Goal: Task Accomplishment & Management: Use online tool/utility

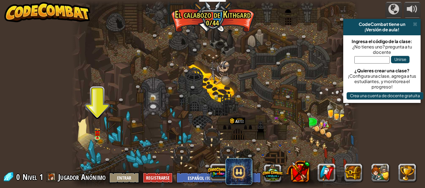
select select "es-419"
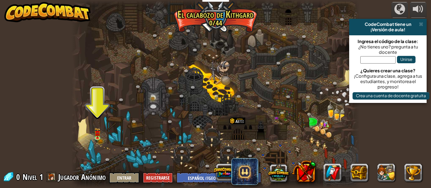
click at [100, 137] on img at bounding box center [97, 133] width 6 height 10
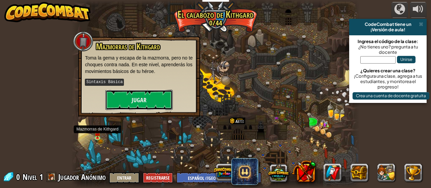
click at [116, 99] on button "Jugar" at bounding box center [138, 100] width 67 height 20
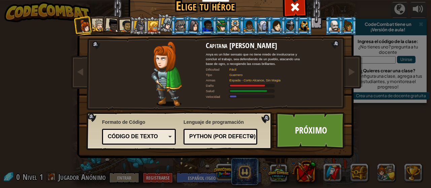
click at [106, 25] on div at bounding box center [112, 25] width 13 height 13
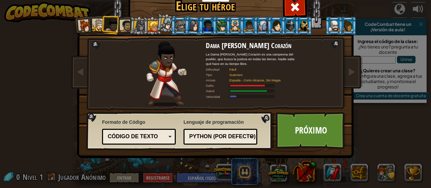
click at [100, 13] on div "Capitana [PERSON_NAME] Anya es un líder sensato que no tiene miedo de involucra…" at bounding box center [215, 86] width 253 height 147
click at [294, 29] on li at bounding box center [303, 26] width 18 height 19
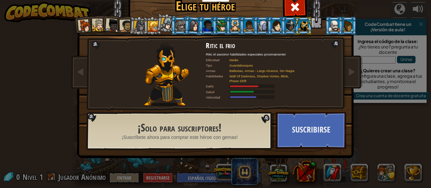
click at [299, 24] on div at bounding box center [304, 25] width 10 height 11
click at [109, 26] on div at bounding box center [112, 25] width 13 height 13
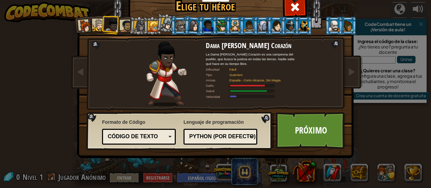
click at [162, 24] on div at bounding box center [167, 24] width 12 height 12
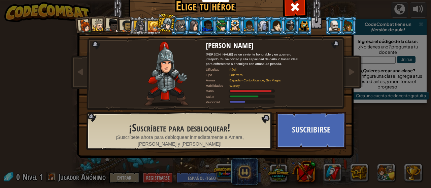
click at [150, 32] on div at bounding box center [153, 26] width 11 height 11
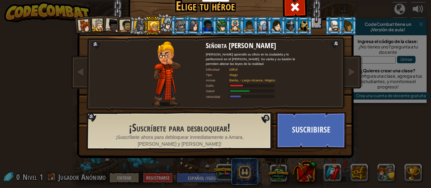
click at [123, 28] on div at bounding box center [126, 26] width 12 height 12
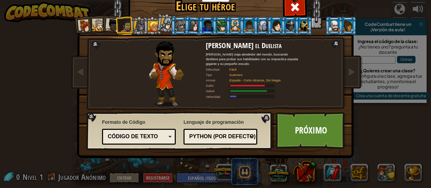
click at [138, 23] on div at bounding box center [139, 26] width 11 height 11
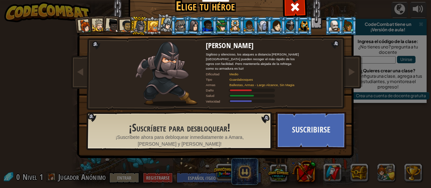
click at [123, 29] on div at bounding box center [126, 26] width 12 height 12
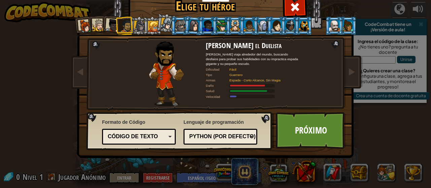
click at [108, 21] on div at bounding box center [112, 25] width 13 height 13
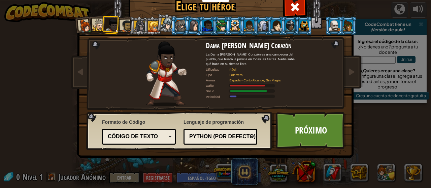
click at [94, 26] on div at bounding box center [99, 25] width 12 height 12
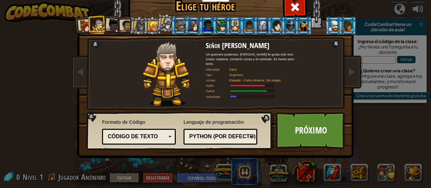
click at [125, 23] on div at bounding box center [126, 26] width 12 height 12
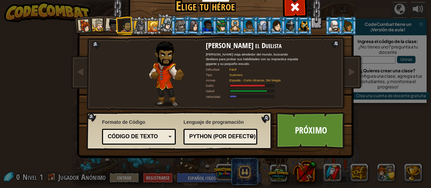
click at [312, 128] on link "Próximo" at bounding box center [311, 130] width 70 height 37
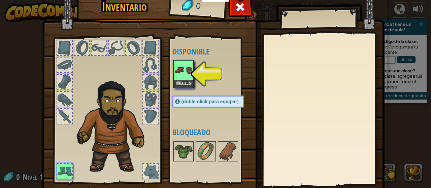
click at [189, 73] on img at bounding box center [183, 70] width 19 height 19
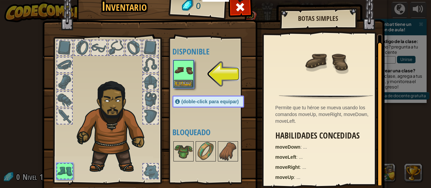
scroll to position [2, 0]
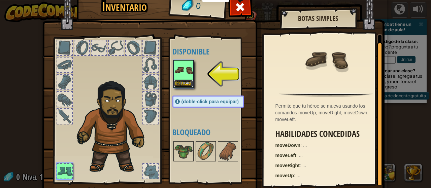
click at [174, 81] on button "Equipar" at bounding box center [183, 83] width 19 height 7
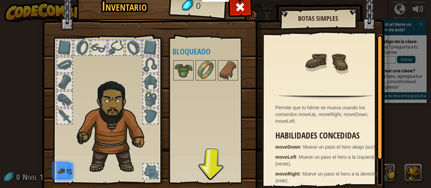
click at [182, 77] on img at bounding box center [183, 70] width 19 height 19
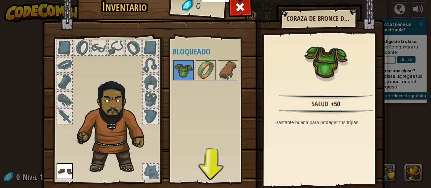
click at [208, 177] on div "Disponible Equipar (doble-click para equipar) Bloqueado" at bounding box center [214, 110] width 85 height 140
click at [179, 77] on img at bounding box center [183, 70] width 19 height 19
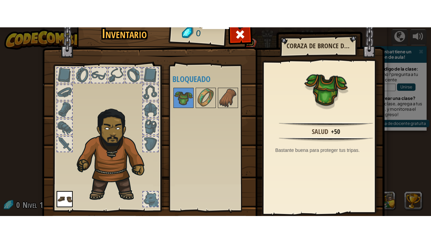
scroll to position [44, 0]
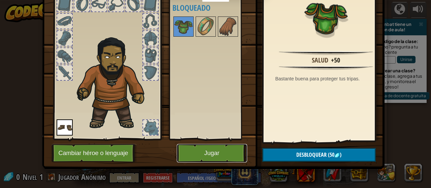
click at [215, 152] on button "Jugar" at bounding box center [212, 153] width 70 height 19
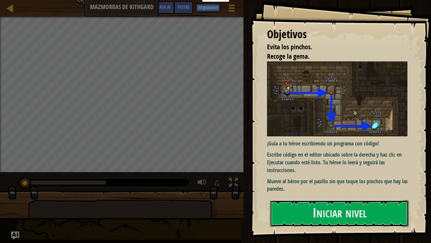
click at [345, 188] on button "Iniciar nivel" at bounding box center [339, 213] width 139 height 27
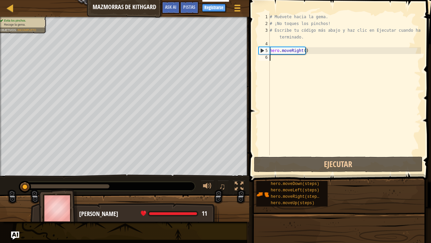
click at [290, 57] on div "# Muévete hacia la gema. # ¡No toques los pinchos! # Escribe tu código más abaj…" at bounding box center [344, 90] width 153 height 155
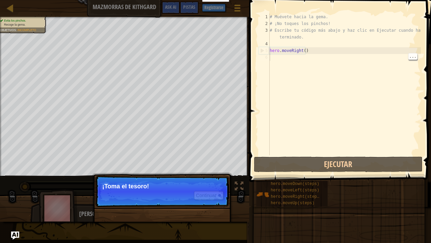
click at [135, 188] on p "Continuar ¡Toma el tesoro!" at bounding box center [162, 191] width 134 height 31
click at [212, 188] on button "Continuar" at bounding box center [209, 195] width 30 height 9
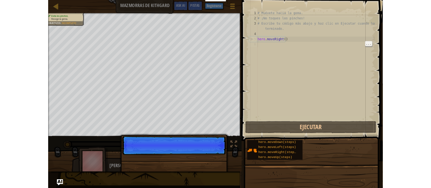
scroll to position [3, 0]
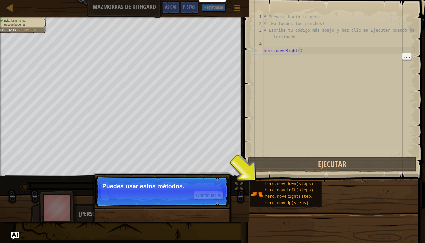
click at [318, 188] on div "hero.moveUp(steps)" at bounding box center [290, 203] width 54 height 6
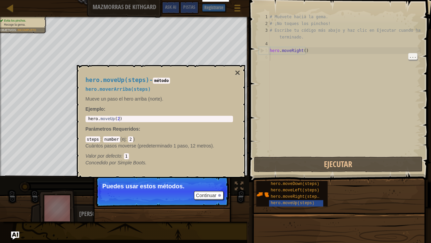
click at [290, 188] on span "hero.moveLeft(steps)" at bounding box center [295, 190] width 49 height 5
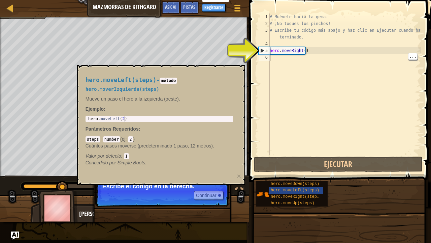
click at [295, 51] on div "# Muévete hacia la gema. # ¡No toques los pinchos! # Escribe tu código más abaj…" at bounding box center [344, 90] width 153 height 155
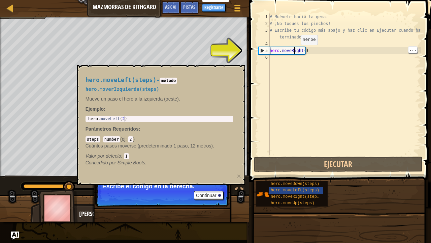
type textarea "hero.moveRight()"
click at [266, 57] on div "6" at bounding box center [264, 57] width 11 height 7
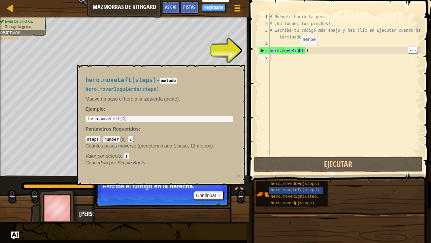
click at [308, 185] on span "hero.moveDown(steps)" at bounding box center [295, 183] width 49 height 5
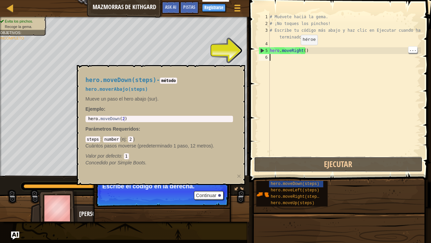
click at [340, 166] on button "Ejecutar" at bounding box center [338, 163] width 169 height 15
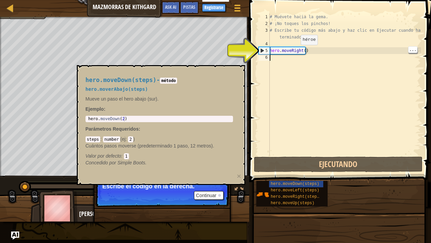
click at [237, 73] on div "hero.moveDown(steps) - método hero.moverAbajo(steps) Mueve un paso el hero abaj…" at bounding box center [159, 121] width 157 height 102
click at [206, 188] on button "Continuar" at bounding box center [209, 195] width 30 height 9
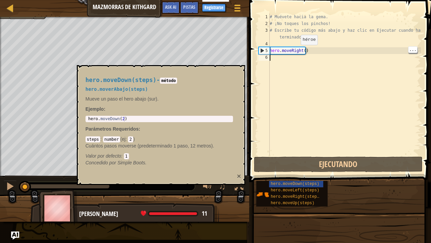
click at [239, 175] on button "×" at bounding box center [239, 175] width 4 height 7
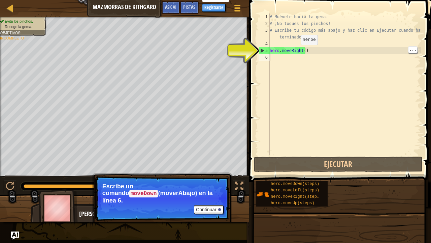
click at [282, 52] on div "# Muévete hacia la gema. # ¡No toques los pinchos! # Escribe tu código más abaj…" at bounding box center [344, 90] width 153 height 155
click at [266, 51] on div "5" at bounding box center [264, 50] width 11 height 7
type textarea "hero.moveRight()"
click at [287, 45] on div "# Muévete hacia la gema. # ¡No toques los pinchos! # Escribe tu código más abaj…" at bounding box center [344, 90] width 153 height 155
click at [277, 50] on div "# Muévete hacia la gema. # ¡No toques los pinchos! # Escribe tu código más abaj…" at bounding box center [344, 90] width 153 height 155
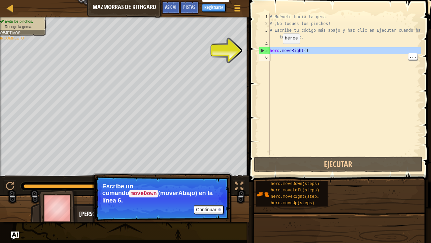
type textarea "hero.moveRight()"
click at [411, 60] on div "# Muévete hacia la gema. # ¡No toques los pinchos! # Escribe tu código más abaj…" at bounding box center [344, 90] width 153 height 155
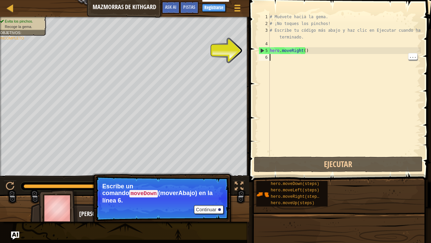
click at [413, 55] on span "..." at bounding box center [413, 56] width 9 height 6
click at [401, 56] on div "# Muévete hacia la gema. # ¡No toques los pinchos! # Escribe tu código más abaj…" at bounding box center [344, 90] width 153 height 155
click at [320, 45] on div "# Muévete hacia la gema. # ¡No toques los pinchos! # Escribe tu código más abaj…" at bounding box center [344, 90] width 153 height 155
click at [266, 44] on div "4" at bounding box center [264, 43] width 11 height 7
type textarea "hero.moveRight()"
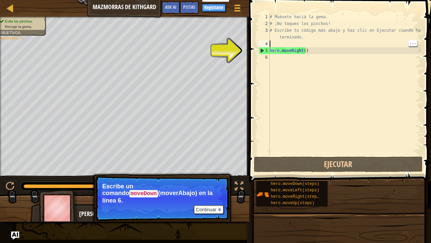
click at [266, 42] on div "4" at bounding box center [264, 43] width 11 height 7
click at [277, 43] on div "# Muévete hacia la gema. # ¡No toques los pinchos! # Escribe tu código más abaj…" at bounding box center [344, 90] width 153 height 155
click at [272, 63] on div "# Muévete hacia la gema. # ¡No toques los pinchos! # Escribe tu código más abaj…" at bounding box center [344, 90] width 153 height 155
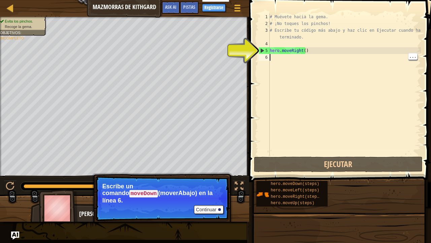
click at [261, 52] on div "5" at bounding box center [264, 50] width 11 height 7
type textarea "hero.moveRight()"
click at [212, 188] on button "Continuar" at bounding box center [209, 209] width 30 height 9
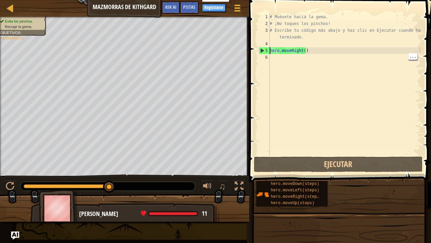
click at [273, 63] on div "# Muévete hacia la gema. # ¡No toques los pinchos! # Escribe tu código más abaj…" at bounding box center [344, 90] width 153 height 155
click at [221, 188] on span "♫" at bounding box center [222, 186] width 7 height 10
click at [425, 188] on div "1 2 3 4 5 6 # Muévete hacia la gema. # ¡No toques los pinchos! # Escribe tu cód…" at bounding box center [339, 103] width 184 height 201
click at [414, 54] on span "..." at bounding box center [413, 56] width 9 height 6
click at [311, 50] on div "# Muévete hacia la gema. # ¡No toques los pinchos! # Escribe tu código más abaj…" at bounding box center [344, 90] width 153 height 155
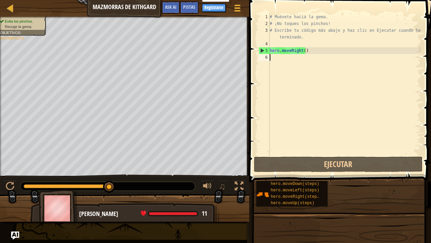
type textarea "hero.moveRight()"
click at [266, 58] on div "6" at bounding box center [264, 57] width 11 height 7
click at [317, 43] on div "# Muévete hacia la gema. # ¡No toques los pinchos! # Escribe tu código más abaj…" at bounding box center [344, 90] width 153 height 155
type textarea "hero.moveRight()"
click at [313, 50] on div "# Muévete hacia la gema. # ¡No toques los pinchos! # Escribe tu código más abaj…" at bounding box center [344, 90] width 153 height 155
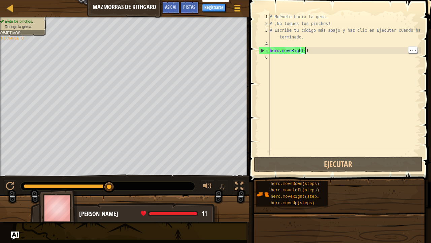
click at [303, 182] on span "hero.moveDown(steps)" at bounding box center [295, 183] width 49 height 5
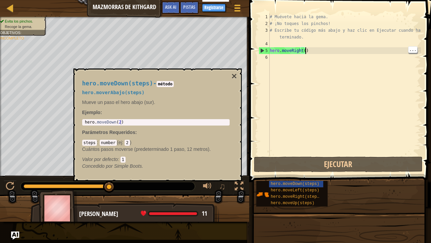
click at [276, 63] on div "# Muévete hacia la gema. # ¡No toques los pinchos! # Escribe tu código más abaj…" at bounding box center [344, 90] width 153 height 155
click at [188, 130] on p "Parámetros Requeridos :" at bounding box center [156, 132] width 148 height 7
click at [193, 124] on div "hero . moveDown ( 2 )" at bounding box center [156, 127] width 145 height 15
type textarea "hero.moveDown(2)"
click at [233, 75] on button "×" at bounding box center [233, 75] width 5 height 9
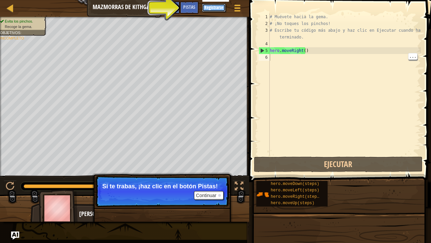
click at [217, 5] on button "Registrarse" at bounding box center [214, 8] width 24 height 8
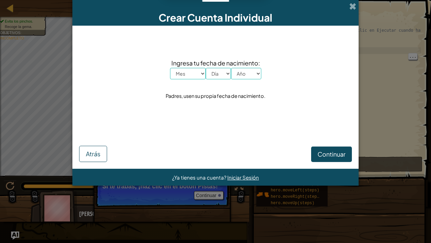
click at [190, 32] on div "Ingresa tu fecha de nacimiento: Mes Enero Febrero Marzo [PERSON_NAME] [PERSON_N…" at bounding box center [215, 79] width 273 height 94
click at [351, 6] on span at bounding box center [352, 6] width 7 height 7
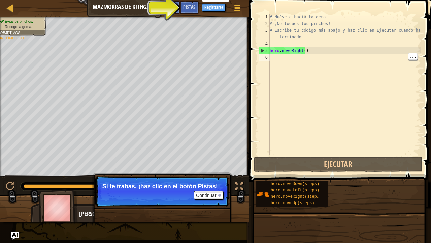
click at [417, 56] on span "..." at bounding box center [413, 56] width 9 height 6
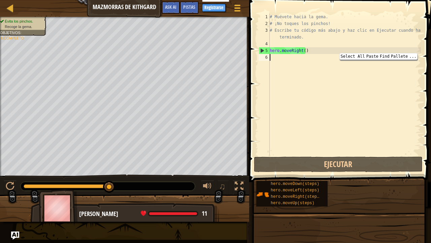
click at [414, 58] on span "..." at bounding box center [413, 56] width 9 height 6
click at [13, 188] on img "Ask AI" at bounding box center [15, 235] width 8 height 8
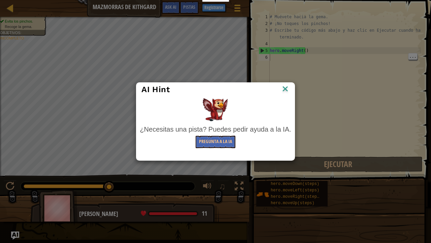
click at [12, 188] on div "AI Hint ¿Necesitas una pista? Puedes pedir ayuda a la IA. Pregunta a la IA" at bounding box center [215, 121] width 431 height 243
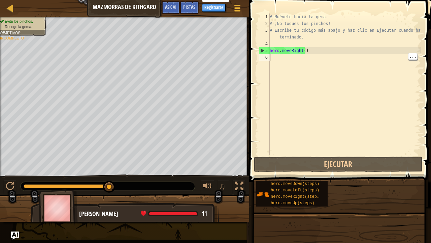
click at [14, 188] on img "Ask AI" at bounding box center [15, 235] width 8 height 8
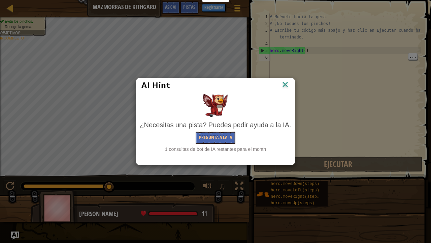
click at [18, 188] on div "AI Hint ¿Necesitas una pista? Puedes pedir ayuda a la IA. Pregunta a la IA 1 co…" at bounding box center [215, 121] width 431 height 243
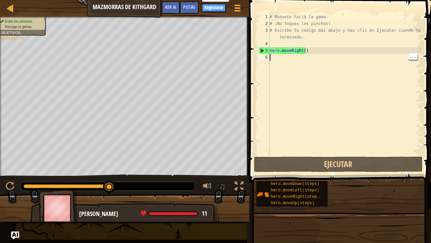
click at [16, 188] on img "Ask AI" at bounding box center [15, 235] width 8 height 8
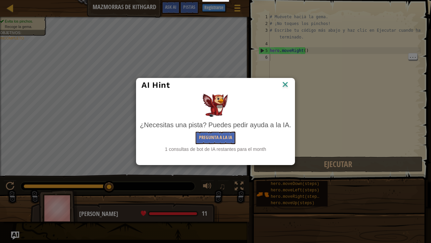
click at [18, 188] on div "AI Hint ¿Necesitas una pista? Puedes pedir ayuda a la IA. Pregunta a la IA 1 co…" at bounding box center [215, 121] width 431 height 243
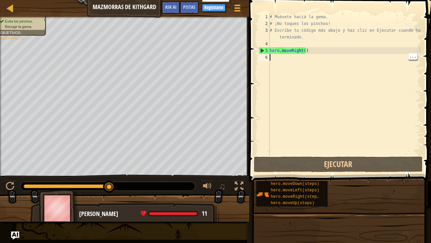
click at [237, 188] on div at bounding box center [239, 186] width 9 height 9
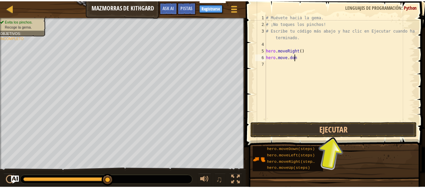
scroll to position [3, 2]
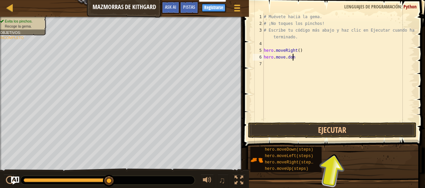
type textarea "hero.move.donm"
click at [305, 63] on div "# Muévete hacia la gema. # ¡No toques los pinchos! # Escribe tu código más abaj…" at bounding box center [339, 73] width 153 height 121
click at [302, 63] on div "# Muévete hacia la gema. # ¡No toques los pinchos! # Escribe tu código más abaj…" at bounding box center [339, 73] width 153 height 121
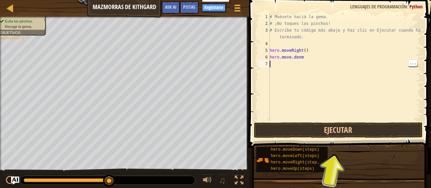
click at [296, 56] on div "# Muévete hacia la gema. # ¡No toques los pinchos! # Escribe tu código más abaj…" at bounding box center [344, 73] width 153 height 121
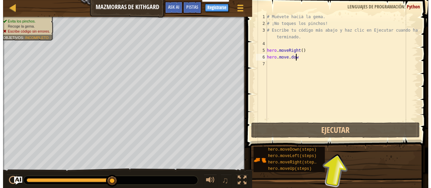
scroll to position [3, 2]
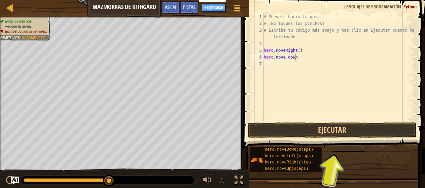
type textarea "hero.move.down"
click at [342, 129] on button "Ejecutar" at bounding box center [332, 130] width 169 height 15
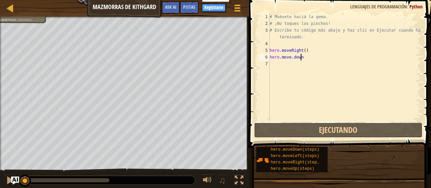
click at [356, 131] on button "Ejecutando" at bounding box center [338, 130] width 169 height 15
click at [354, 127] on button "Ejecutando" at bounding box center [338, 130] width 169 height 15
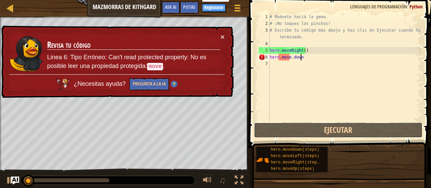
click at [329, 133] on button "Ejecutar" at bounding box center [338, 130] width 169 height 15
click at [297, 62] on div "# Muévete hacia la gema. # ¡No toques los pinchos! # Escribe tu código más abaj…" at bounding box center [344, 73] width 153 height 121
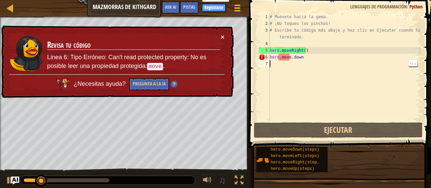
scroll to position [3, 0]
click at [296, 57] on div "# Muévete hacia la gema. # ¡No toques los pinchos! # Escribe tu código más abaj…" at bounding box center [344, 73] width 153 height 121
click at [295, 57] on div "# Muévete hacia la gema. # ¡No toques los pinchos! # Escribe tu código más abaj…" at bounding box center [344, 73] width 153 height 121
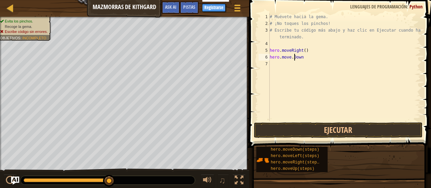
scroll to position [3, 2]
type textarea "hero.move.Down"
click at [337, 129] on button "Ejecutar" at bounding box center [338, 130] width 169 height 15
click at [355, 121] on div "# Muévete hacia la gema. # ¡No toques los pinchos! # Escribe tu código más abaj…" at bounding box center [344, 73] width 153 height 121
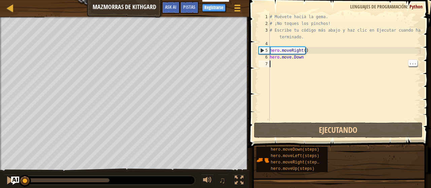
scroll to position [3, 0]
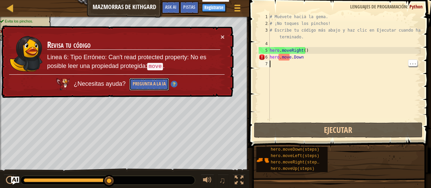
click at [145, 82] on button "Pregunta a la IA" at bounding box center [150, 83] width 40 height 13
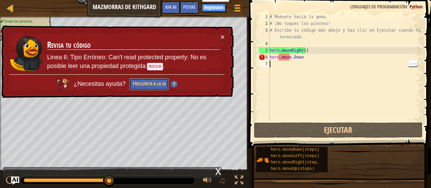
click at [145, 84] on button "Pregunta a la IA" at bounding box center [149, 84] width 40 height 13
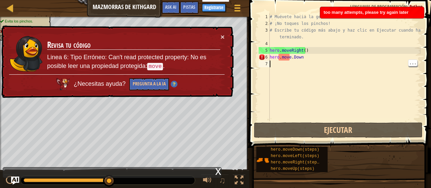
click at [287, 63] on div "# Muévete hacia la gema. # ¡No toques los pinchos! # Escribe tu código más abaj…" at bounding box center [344, 73] width 153 height 121
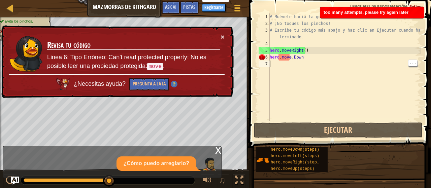
click at [287, 55] on div "# Muévete hacia la gema. # ¡No toques los pinchos! # Escribe tu código más abaj…" at bounding box center [344, 73] width 153 height 121
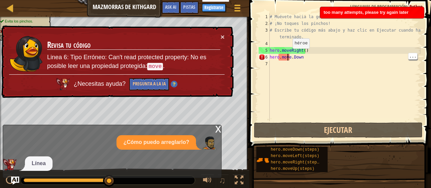
click at [294, 55] on div "# Muévete hacia la gema. # ¡No toques los pinchos! # Escribe tu código más abaj…" at bounding box center [344, 73] width 153 height 121
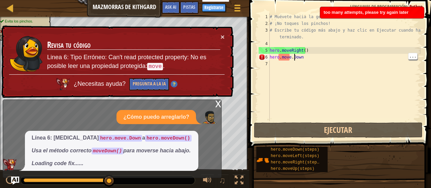
click at [289, 58] on div "# Muévete hacia la gema. # ¡No toques los pinchos! # Escribe tu código más abaj…" at bounding box center [344, 73] width 153 height 121
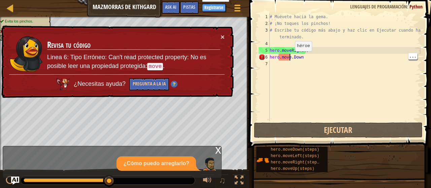
click at [294, 55] on div "# Muévete hacia la gema. # ¡No toques los pinchos! # Escribe tu código más abaj…" at bounding box center [344, 73] width 153 height 121
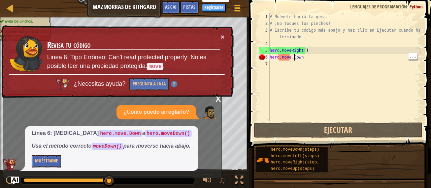
click at [286, 58] on div "# Muévete hacia la gema. # ¡No toques los pinchos! # Escribe tu código más abaj…" at bounding box center [344, 73] width 153 height 121
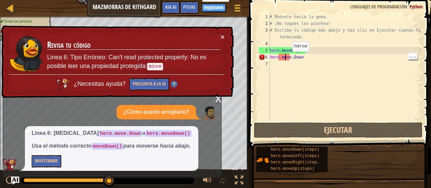
click at [294, 59] on div "# Muévete hacia la gema. # ¡No toques los pinchos! # Escribe tu código más abaj…" at bounding box center [344, 73] width 153 height 121
click at [293, 59] on div "# Muévete hacia la gema. # ¡No toques los pinchos! # Escribe tu código más abaj…" at bounding box center [344, 73] width 153 height 121
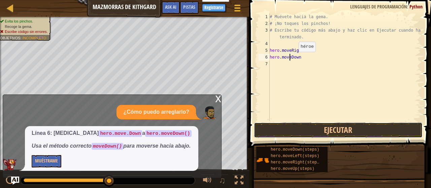
click at [344, 128] on button "Ejecutar" at bounding box center [338, 130] width 169 height 15
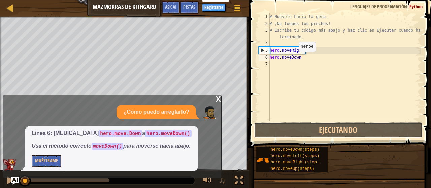
click at [356, 131] on button "Ejecutando" at bounding box center [338, 130] width 169 height 15
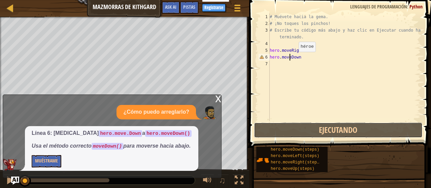
click at [364, 128] on button "Ejecutando" at bounding box center [338, 130] width 169 height 15
click at [211, 99] on div "x ¿Cómo puedo arreglarlo? Línea 6: [MEDICAL_DATA] hero.move.Down a hero.moveDow…" at bounding box center [112, 137] width 219 height 84
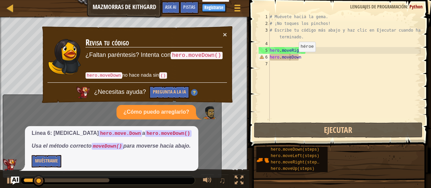
click at [217, 100] on div "× Revisa tu código ¿Faltan paréntesis? Intenta con hero.moveDown() hero.moveDow…" at bounding box center [137, 65] width 194 height 82
click at [226, 36] on button "×" at bounding box center [225, 35] width 4 height 7
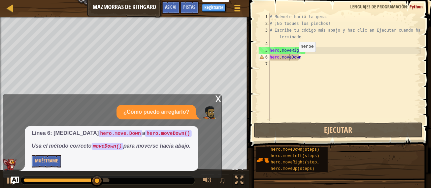
click at [307, 57] on div "# Muévete hacia la gema. # ¡No toques los pinchos! # Escribe tu código más abaj…" at bounding box center [344, 73] width 153 height 121
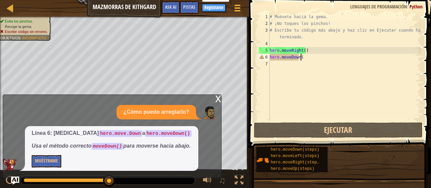
scroll to position [3, 2]
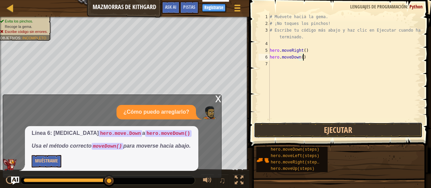
click at [325, 131] on button "Ejecutar" at bounding box center [338, 130] width 169 height 15
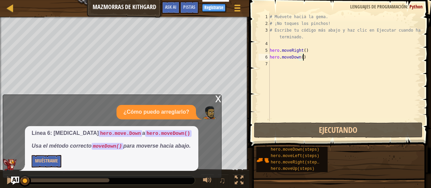
click at [218, 95] on div "x" at bounding box center [218, 98] width 6 height 7
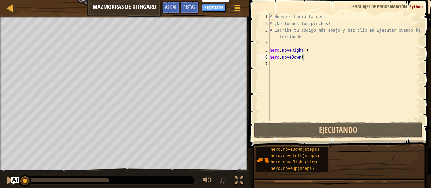
click at [344, 129] on button "Ejecutando" at bounding box center [338, 130] width 169 height 15
click at [350, 128] on button "Ejecutando" at bounding box center [338, 130] width 169 height 15
click at [320, 129] on button "Ejecutando" at bounding box center [338, 130] width 169 height 15
click at [344, 132] on button "Ejecutando" at bounding box center [338, 130] width 169 height 15
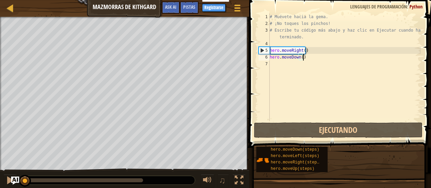
click at [327, 53] on div "# Muévete hacia la gema. # ¡No toques los pinchos! # Escribe tu código más abaj…" at bounding box center [344, 73] width 153 height 121
click at [344, 127] on button "Ejecutando" at bounding box center [338, 130] width 169 height 15
click at [261, 53] on div "5" at bounding box center [264, 50] width 11 height 7
type textarea "hero.moveRight()"
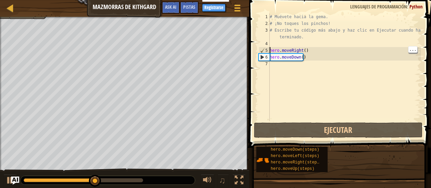
click at [270, 71] on div "# Muévete hacia la gema. # ¡No toques los pinchos! # Escribe tu código más abaj…" at bounding box center [344, 73] width 153 height 121
click at [276, 66] on div "# Muévete hacia la gema. # ¡No toques los pinchos! # Escribe tu código más abaj…" at bounding box center [344, 73] width 153 height 121
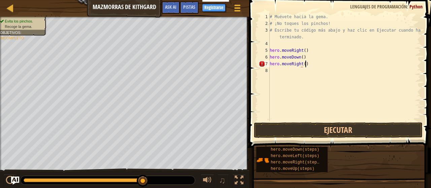
scroll to position [3, 3]
type textarea "hero.moveRight()"
click at [361, 125] on button "Ejecutar" at bounding box center [338, 130] width 169 height 15
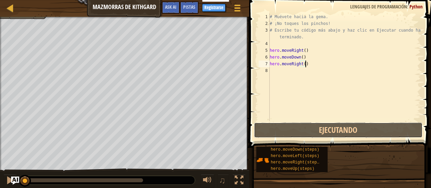
click at [360, 133] on button "Ejecutando" at bounding box center [338, 130] width 169 height 15
click at [378, 131] on button "Ejecutando" at bounding box center [338, 130] width 169 height 15
click at [333, 133] on button "Ejecutando" at bounding box center [338, 130] width 169 height 15
click at [323, 51] on div "# Muévete hacia la gema. # ¡No toques los pinchos! # Escribe tu código más abaj…" at bounding box center [344, 73] width 153 height 121
click at [306, 73] on div "# Muévete hacia la gema. # ¡No toques los pinchos! # Escribe tu código más abaj…" at bounding box center [344, 73] width 153 height 121
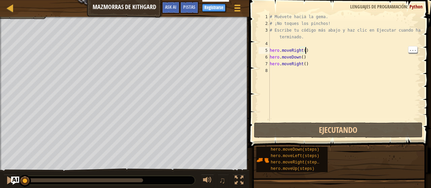
scroll to position [3, 0]
click at [315, 65] on div "# Muévete hacia la gema. # ¡No toques los pinchos! # Escribe tu código más abaj…" at bounding box center [344, 73] width 153 height 121
type textarea "hero.moveRight()"
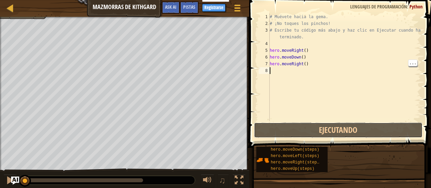
click at [324, 129] on button "Ejecutando" at bounding box center [338, 130] width 169 height 15
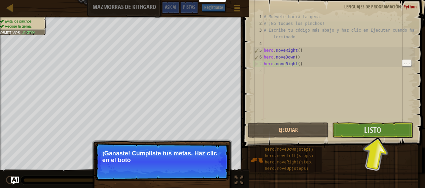
click at [377, 119] on div "# Muévete hacia la gema. # ¡No toques los pinchos! # Escribe tu código más abaj…" at bounding box center [339, 73] width 153 height 121
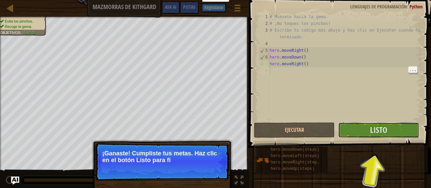
click at [387, 131] on span "Listo" at bounding box center [378, 130] width 17 height 11
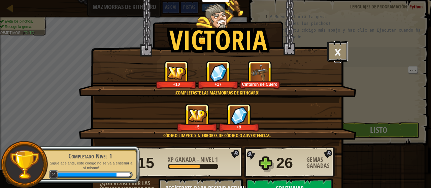
click at [338, 53] on button "×" at bounding box center [337, 51] width 21 height 20
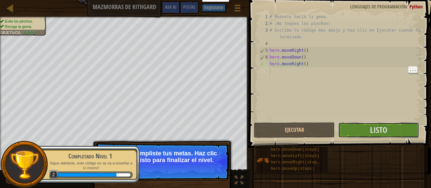
click at [371, 131] on span "Listo" at bounding box center [378, 130] width 17 height 11
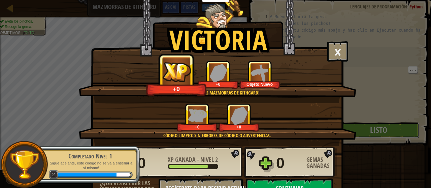
scroll to position [37, 0]
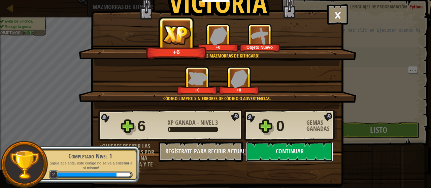
click at [296, 150] on button "Continuar" at bounding box center [289, 152] width 87 height 20
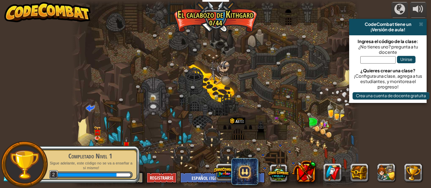
select select "es-419"
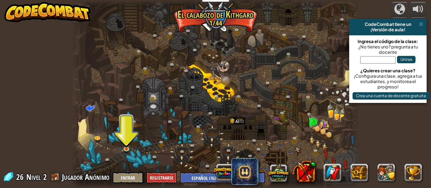
click at [61, 125] on div "powered by CodeCombat tiene un ¡Versión de aula! Ingresa el código de la clase:…" at bounding box center [215, 94] width 431 height 188
click at [132, 150] on link at bounding box center [127, 150] width 13 height 10
click at [127, 151] on link at bounding box center [127, 150] width 13 height 10
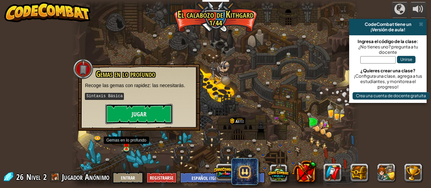
click at [145, 114] on button "Jugar" at bounding box center [138, 114] width 67 height 20
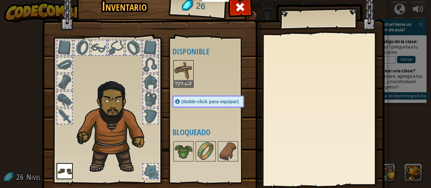
click at [189, 70] on img at bounding box center [183, 70] width 19 height 19
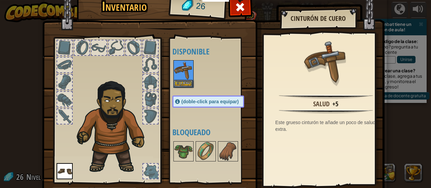
scroll to position [44, 0]
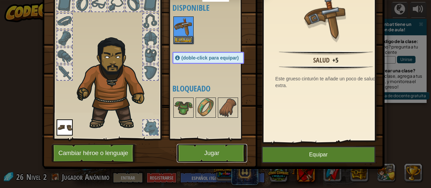
click at [204, 154] on button "Jugar" at bounding box center [212, 153] width 70 height 19
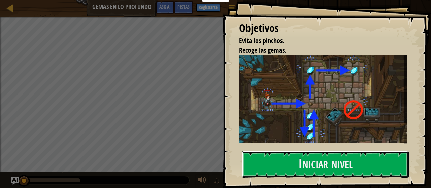
click at [381, 167] on button "Iniciar nivel" at bounding box center [325, 164] width 167 height 27
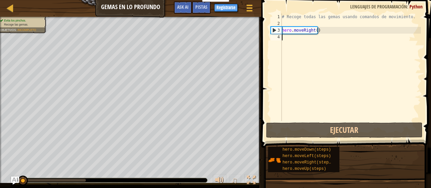
click at [294, 43] on div "# Recoge todas las gemas usando comandos de movimiento. hero . moveRight ( )" at bounding box center [351, 73] width 140 height 121
click at [292, 37] on div "# Recoge todas las gemas usando comandos de movimiento. hero . moveRight ( )" at bounding box center [351, 73] width 140 height 121
click at [307, 42] on div "# Recoge todas las gemas usando comandos de movimiento. hero . moveRight ( )" at bounding box center [351, 73] width 140 height 121
click at [380, 131] on button "Ejecutar" at bounding box center [344, 130] width 157 height 15
click at [379, 135] on button "Ejecutando" at bounding box center [344, 130] width 157 height 15
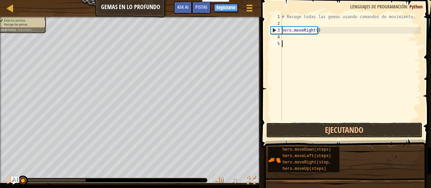
click at [375, 129] on button "Ejecutando" at bounding box center [344, 130] width 157 height 15
click at [374, 128] on button "Ejecutando" at bounding box center [344, 130] width 157 height 15
click at [372, 126] on button "Ejecutando" at bounding box center [344, 130] width 157 height 15
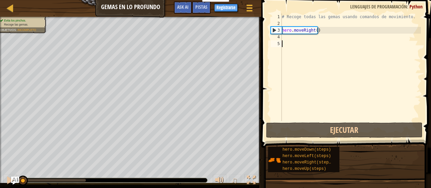
scroll to position [3, 0]
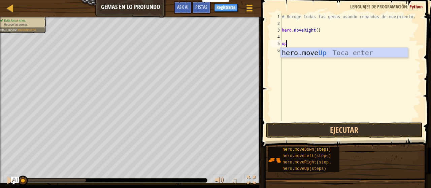
type textarea "up"
click at [390, 129] on button "Ejecutar" at bounding box center [344, 130] width 157 height 15
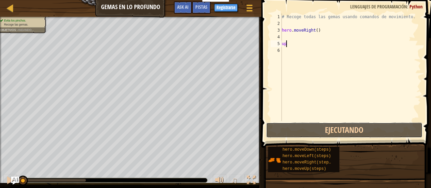
click at [387, 130] on button "Ejecutando" at bounding box center [344, 130] width 157 height 15
click at [384, 129] on button "Ejecutando" at bounding box center [344, 130] width 157 height 15
click at [385, 128] on button "Ejecutando" at bounding box center [344, 130] width 157 height 15
click at [362, 55] on div "# Recoge todas las gemas usando comandos de movimiento. hero . moveRight ( ) up" at bounding box center [351, 73] width 140 height 121
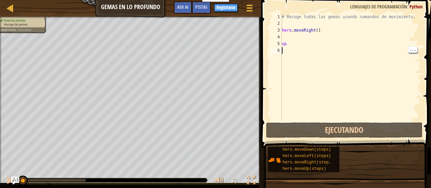
click at [297, 35] on div "# Recoge todas las gemas usando comandos de movimiento. hero . moveRight ( ) up" at bounding box center [351, 73] width 140 height 121
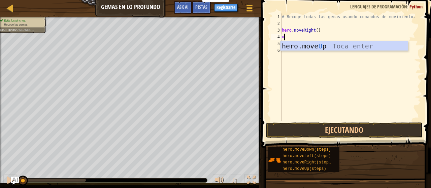
type textarea "up"
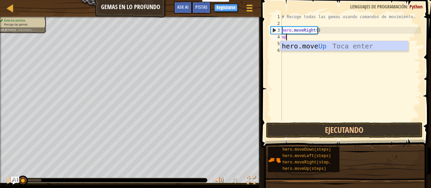
click at [358, 52] on div "# Recoge todas las gemas usando comandos de movimiento. hero . moveRight ( ) up…" at bounding box center [351, 73] width 140 height 121
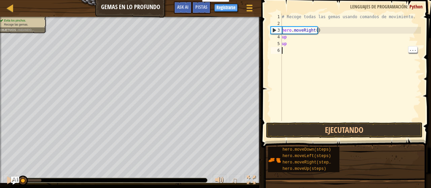
click at [364, 44] on div "# Recoge todas las gemas usando comandos de movimiento. hero . moveRight ( ) up…" at bounding box center [351, 73] width 140 height 121
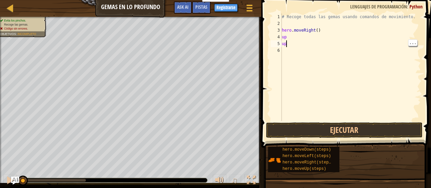
type textarea "up"
click at [400, 135] on button "Ejecutar" at bounding box center [344, 130] width 157 height 15
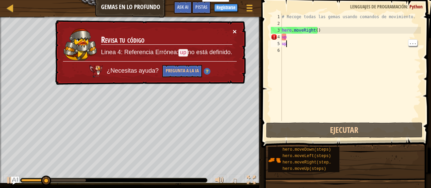
click at [234, 33] on button "×" at bounding box center [235, 31] width 4 height 7
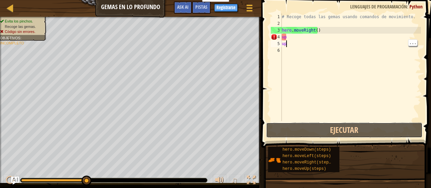
click at [401, 125] on button "Ejecutar" at bounding box center [344, 130] width 157 height 15
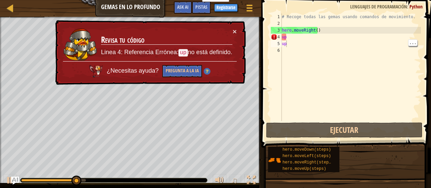
click at [299, 53] on div "# Recoge todas las gemas usando comandos de movimiento. hero . moveRight ( ) up…" at bounding box center [351, 73] width 140 height 121
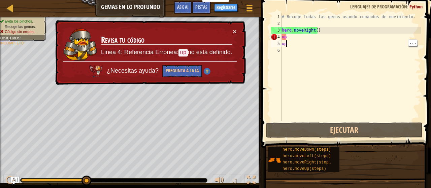
click at [273, 37] on div "4" at bounding box center [276, 37] width 11 height 7
click at [299, 45] on div "# Recoge todas las gemas usando comandos de movimiento. hero . moveRight ( ) up…" at bounding box center [351, 73] width 140 height 121
type textarea "u"
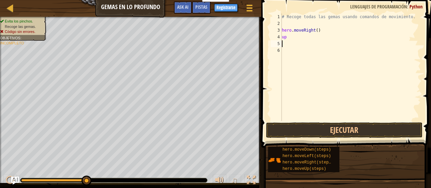
click at [297, 43] on div "# Recoge todas las gemas usando comandos de movimiento. hero . moveRight ( ) up" at bounding box center [351, 73] width 140 height 121
type textarea "sszsz"
type textarea "up"
type textarea "hero"
type textarea "y"
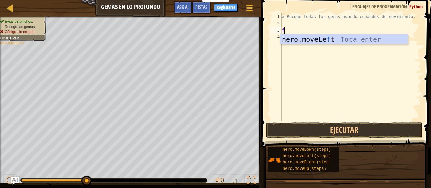
click at [383, 15] on div "# Recoge todas las gemas usando comandos de movimiento. f" at bounding box center [351, 73] width 140 height 121
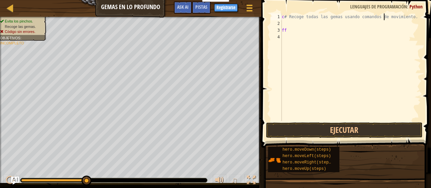
click at [385, 20] on div "c # Recoge todas las gemas usando comandos de movimiento. ff" at bounding box center [351, 73] width 140 height 121
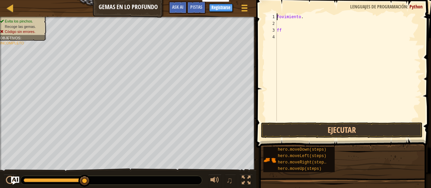
scroll to position [3, 2]
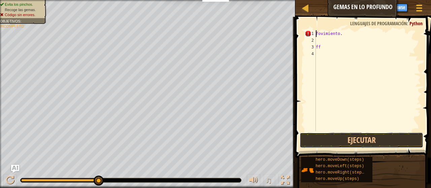
click at [375, 139] on button "Ejecutar" at bounding box center [362, 140] width 124 height 15
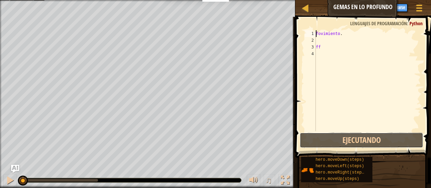
click at [379, 143] on button "Ejecutando" at bounding box center [362, 140] width 124 height 15
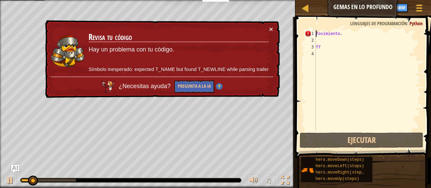
click at [362, 35] on div "fovimiento . ff" at bounding box center [368, 87] width 106 height 115
click at [272, 32] on button "×" at bounding box center [271, 29] width 4 height 7
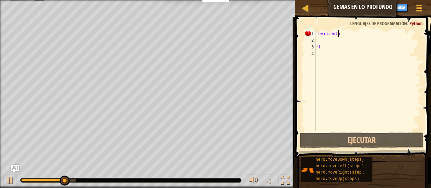
scroll to position [3, 1]
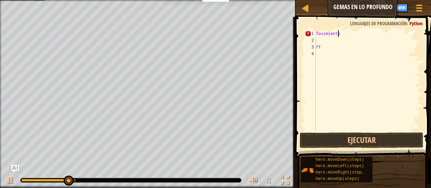
type textarea "f"
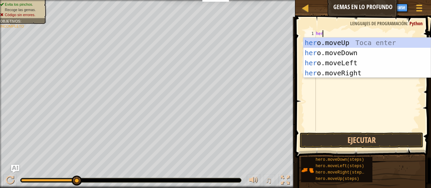
type textarea "hero"
click at [377, 44] on div "hero .moveUp Toca enter hero .moveDown Toca enter hero .moveLeft Toca enter her…" at bounding box center [368, 68] width 128 height 61
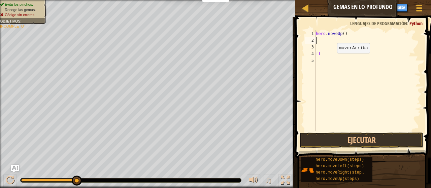
scroll to position [3, 0]
click at [347, 31] on div "hero . moveUp ( ) ff" at bounding box center [368, 87] width 106 height 115
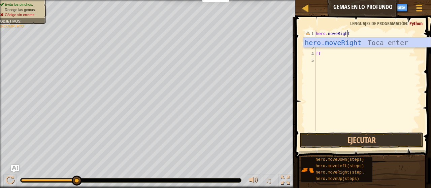
scroll to position [3, 2]
click at [374, 139] on button "Ejecutar" at bounding box center [362, 140] width 124 height 15
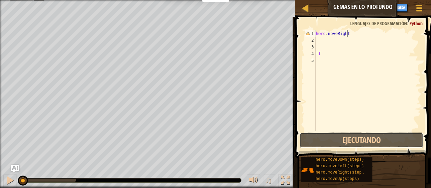
click at [374, 140] on button "Ejecutando" at bounding box center [362, 140] width 124 height 15
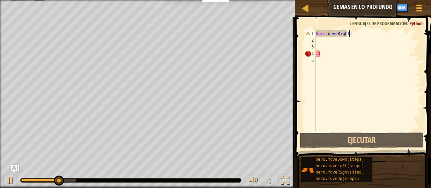
scroll to position [3, 2]
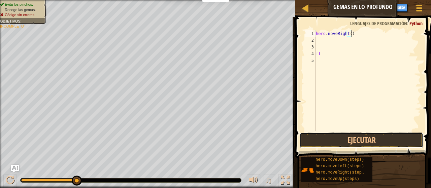
click at [338, 140] on button "Ejecutar" at bounding box center [362, 140] width 124 height 15
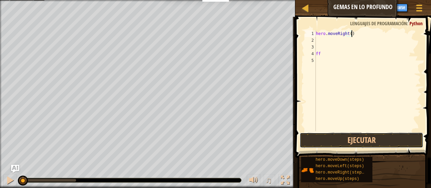
click at [381, 139] on button "Ejecutar" at bounding box center [362, 140] width 124 height 15
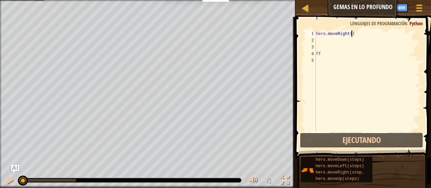
click at [391, 139] on button "Ejecutando" at bounding box center [362, 140] width 124 height 15
click at [391, 140] on button "Ejecutando" at bounding box center [362, 140] width 124 height 15
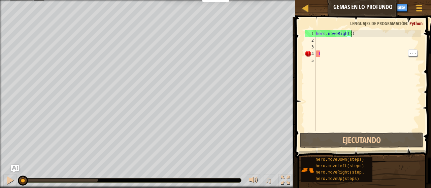
click at [331, 56] on div "hero . moveRight ( ) ff" at bounding box center [368, 87] width 106 height 115
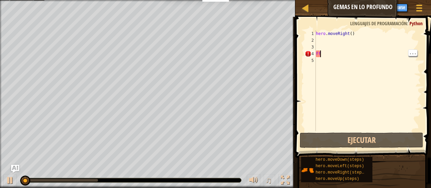
scroll to position [3, 0]
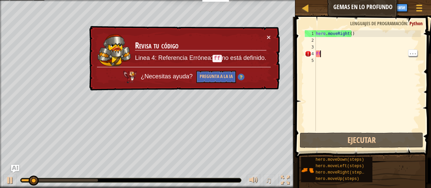
type textarea "f"
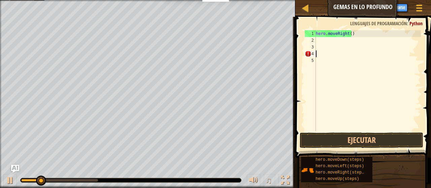
click at [324, 44] on div "hero . moveRight ( )" at bounding box center [368, 87] width 106 height 115
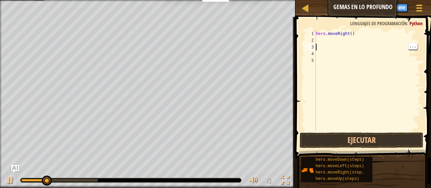
click at [320, 38] on div "hero . moveRight ( )" at bounding box center [368, 87] width 106 height 115
type textarea "hero.moveDown("
click at [346, 42] on div "hero . moveRight ( ) hero . moveDown (" at bounding box center [368, 87] width 106 height 115
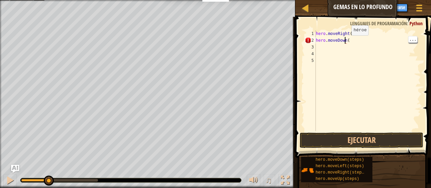
click at [351, 44] on div "hero . moveRight ( ) hero . moveDown (" at bounding box center [368, 87] width 106 height 115
click at [353, 44] on div "hero . moveRight ( ) hero . moveDown (" at bounding box center [368, 87] width 106 height 115
click at [354, 42] on div "hero . moveRight ( ) hero . moveDown (" at bounding box center [368, 87] width 106 height 115
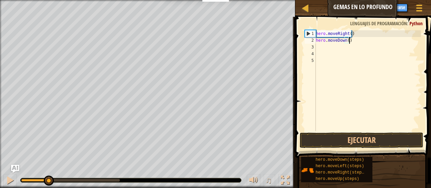
type textarea "hero.moveDown()"
click at [303, 141] on button "Ejecutar" at bounding box center [362, 140] width 124 height 15
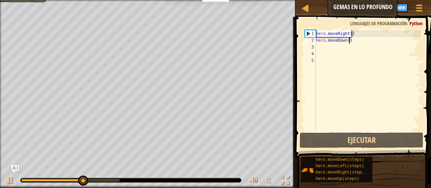
click at [313, 47] on div "3" at bounding box center [310, 47] width 11 height 7
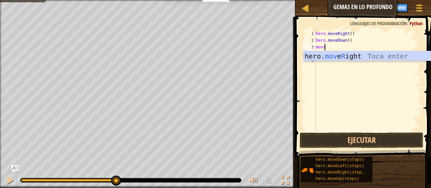
scroll to position [3, 0]
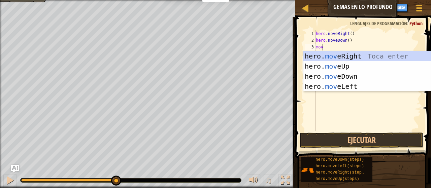
type textarea "move"
click at [371, 55] on div "hero. move Up Toca enter hero. move Down Toca enter hero. move Left Toca enter …" at bounding box center [368, 81] width 128 height 61
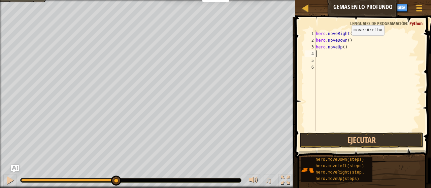
scroll to position [3, 0]
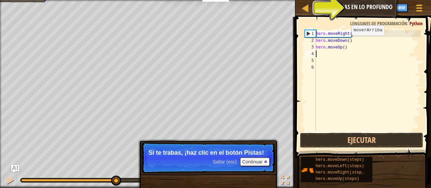
click at [348, 143] on button "Ejecutar" at bounding box center [362, 140] width 124 height 15
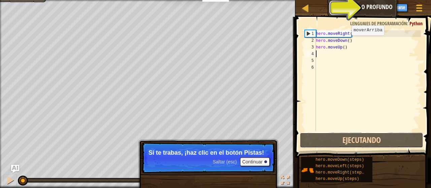
click at [374, 143] on button "Ejecutando" at bounding box center [362, 140] width 124 height 15
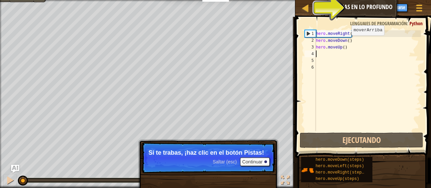
click at [325, 12] on div "Mapa Gemas en lo profundo Menú del Juego Listo Registrarse Pistas Ask AI" at bounding box center [363, 8] width 136 height 17
click at [346, 129] on div "hero . moveRight ( ) hero . moveDown ( ) hero . moveUp ( )" at bounding box center [368, 87] width 106 height 115
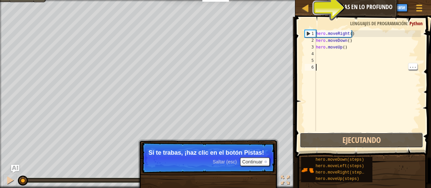
click at [354, 137] on button "Ejecutando" at bounding box center [362, 140] width 124 height 15
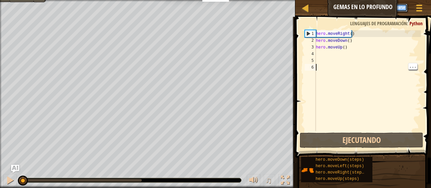
click at [398, 8] on button "Registrarse" at bounding box center [396, 8] width 24 height 8
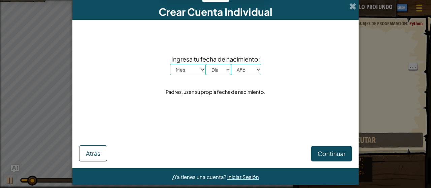
click at [350, 8] on span at bounding box center [352, 6] width 7 height 7
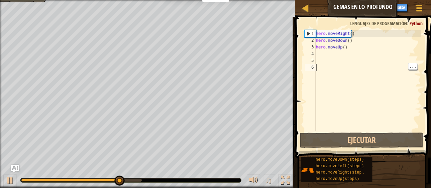
click at [345, 46] on div "hero . moveRight ( ) hero . moveDown ( ) hero . moveUp ( )" at bounding box center [368, 87] width 106 height 115
click at [343, 50] on div "hero . moveRight ( ) hero . moveDown ( ) hero . moveUp ( )" at bounding box center [368, 87] width 106 height 115
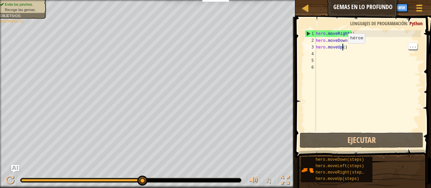
scroll to position [3, 2]
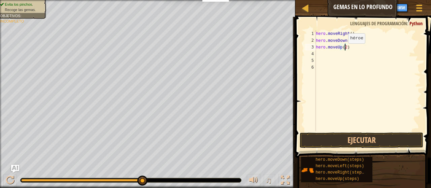
type textarea "hero.moveUp(2)"
click at [404, 143] on button "Ejecutar" at bounding box center [362, 140] width 124 height 15
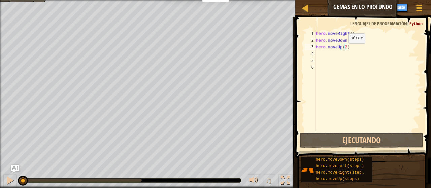
click at [362, 65] on div "hero . moveRight ( ) hero . moveDown ( ) hero . moveUp ( 2 )" at bounding box center [368, 87] width 106 height 115
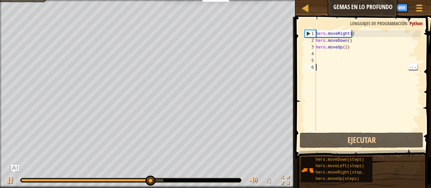
click at [313, 54] on div "4" at bounding box center [310, 54] width 11 height 7
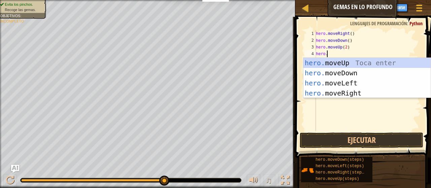
scroll to position [3, 1]
click at [396, 34] on div "hero . moveRight ( ) hero . moveDown ( ) hero . moveUp ( 2 ) hero ." at bounding box center [368, 87] width 106 height 115
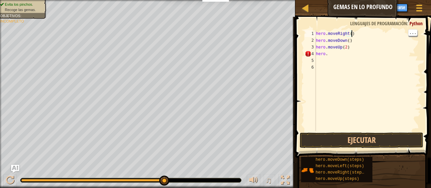
click at [326, 53] on div "hero . moveRight ( ) hero . moveDown ( ) hero . moveUp ( 2 ) hero ." at bounding box center [368, 87] width 106 height 115
click at [332, 57] on div "hero . moveRight ( ) hero . moveDown ( ) hero . moveUp ( 2 ) hero ." at bounding box center [368, 87] width 106 height 115
type textarea "hero.moveRight()"
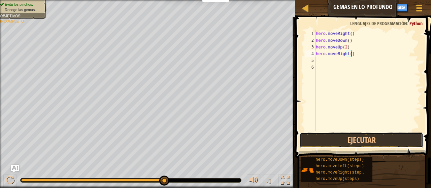
click at [370, 138] on button "Ejecutar" at bounding box center [362, 140] width 124 height 15
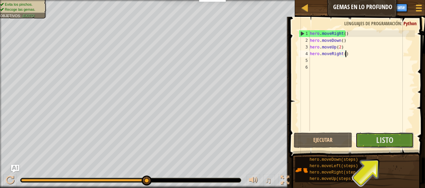
click at [399, 143] on button "Listo" at bounding box center [385, 140] width 59 height 15
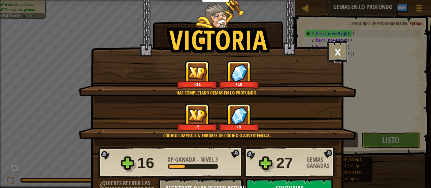
click at [337, 52] on button "×" at bounding box center [337, 51] width 21 height 20
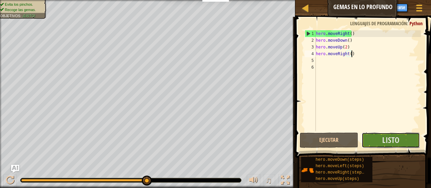
click at [398, 139] on span "Listo" at bounding box center [390, 140] width 17 height 11
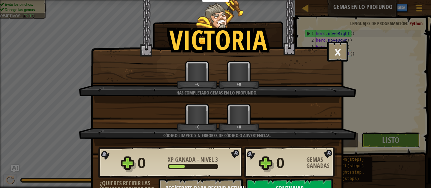
scroll to position [21, 0]
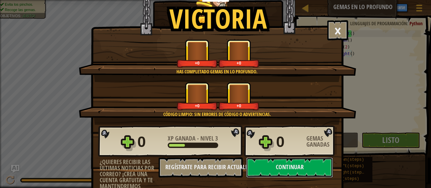
click at [290, 170] on button "Continuar" at bounding box center [289, 168] width 87 height 20
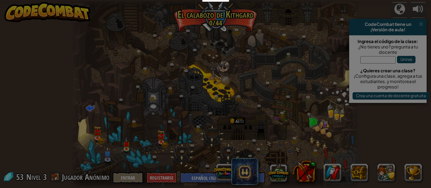
select select "es-419"
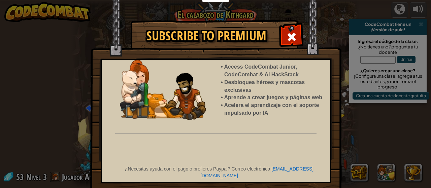
click at [289, 40] on span at bounding box center [291, 37] width 11 height 11
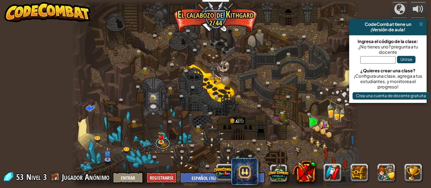
click at [161, 147] on link at bounding box center [162, 143] width 13 height 10
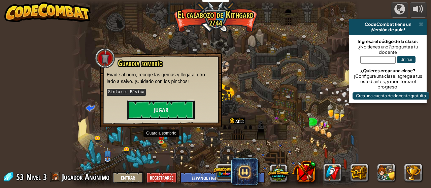
click at [168, 110] on button "Jugar" at bounding box center [160, 110] width 67 height 20
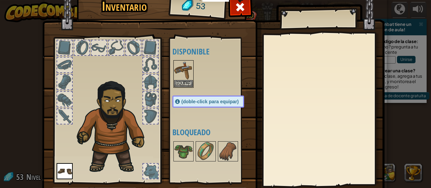
click at [178, 74] on img at bounding box center [183, 70] width 19 height 19
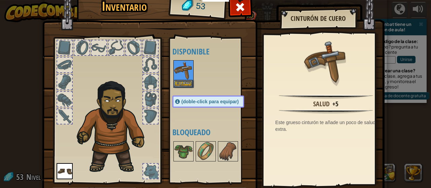
scroll to position [44, 0]
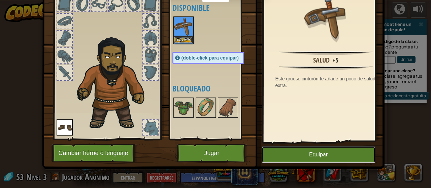
click at [319, 152] on button "Equipar" at bounding box center [319, 155] width 114 height 17
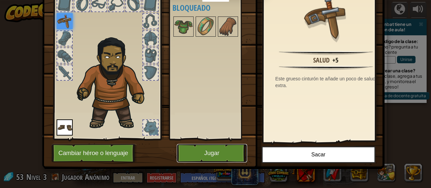
click at [212, 155] on button "Jugar" at bounding box center [212, 153] width 70 height 19
click at [208, 150] on button "Jugar" at bounding box center [212, 153] width 70 height 19
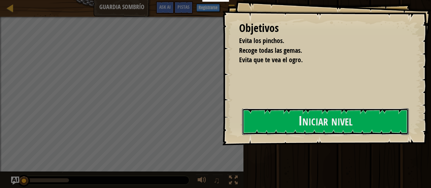
click at [269, 125] on button "Iniciar nivel" at bounding box center [325, 121] width 167 height 27
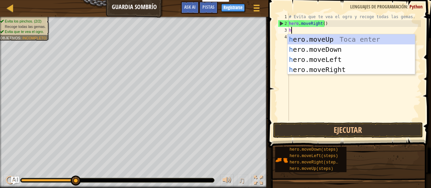
scroll to position [3, 0]
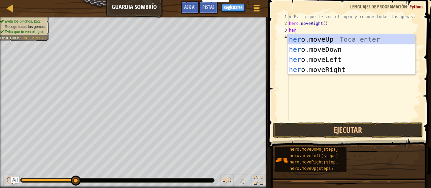
type textarea "hero"
click at [374, 36] on div "hero .moveUp Toca enter hero .moveDown Toca enter hero .moveLeft Toca enter her…" at bounding box center [352, 64] width 128 height 61
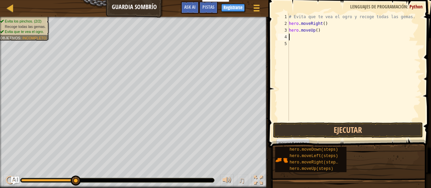
scroll to position [3, 0]
click at [358, 133] on button "Ejecutar" at bounding box center [348, 130] width 150 height 15
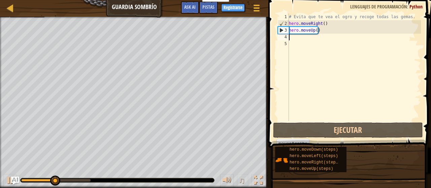
click at [297, 43] on div "# Evita que te vea el ogro y recoge todas las gemas. hero . moveRight ( ) hero …" at bounding box center [354, 73] width 133 height 121
click at [292, 45] on div "# Evita que te vea el ogro y recoge todas las gemas. hero . moveRight ( ) hero …" at bounding box center [354, 73] width 133 height 121
click at [292, 41] on div "# Evita que te vea el ogro y recoge todas las gemas. hero . moveRight ( ) hero …" at bounding box center [354, 73] width 133 height 121
click at [293, 36] on div "# Evita que te vea el ogro y recoge todas las gemas. hero . moveRight ( ) hero …" at bounding box center [354, 73] width 133 height 121
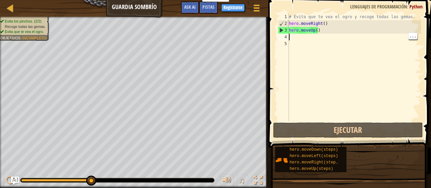
type textarea "M"
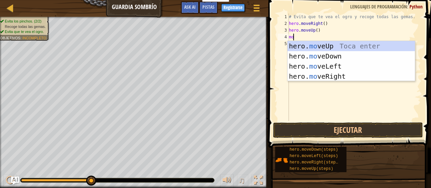
type textarea "m"
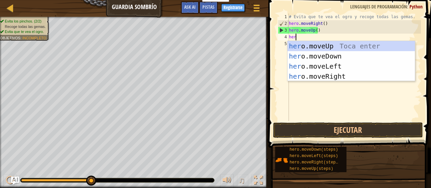
type textarea "hero"
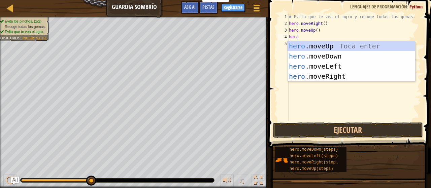
scroll to position [3, 0]
click at [355, 78] on div "hero .moveUp Toca enter hero .moveDown Toca enter hero .moveLeft Toca enter her…" at bounding box center [352, 71] width 128 height 61
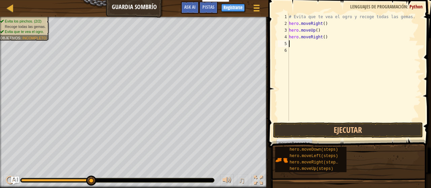
scroll to position [3, 0]
click at [372, 125] on button "Ejecutar" at bounding box center [348, 130] width 150 height 15
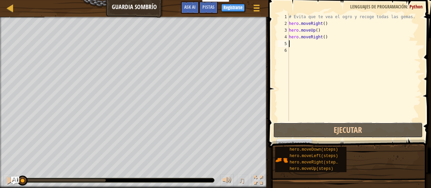
click at [382, 137] on button "Ejecutar" at bounding box center [348, 130] width 150 height 15
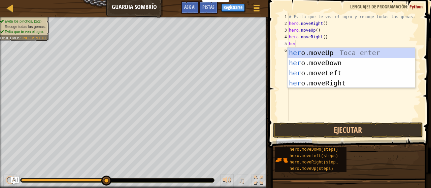
type textarea "hero"
click at [343, 63] on div "hero .moveUp Toca enter hero .moveDown Toca enter hero .moveLeft Toca enter her…" at bounding box center [352, 78] width 128 height 61
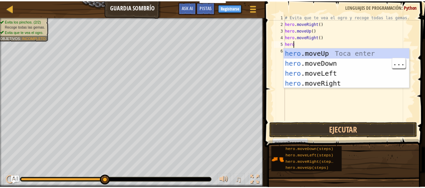
scroll to position [3, 0]
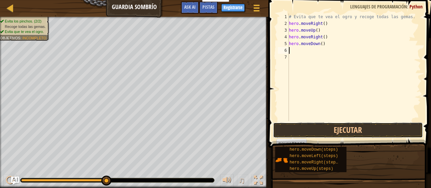
click at [373, 128] on button "Ejecutar" at bounding box center [348, 130] width 150 height 15
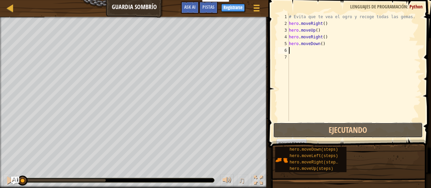
click at [381, 125] on button "Ejecutando" at bounding box center [348, 130] width 150 height 15
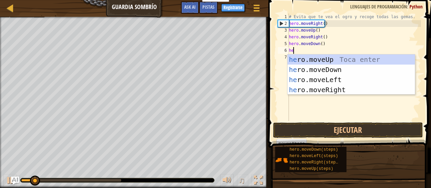
type textarea "her"
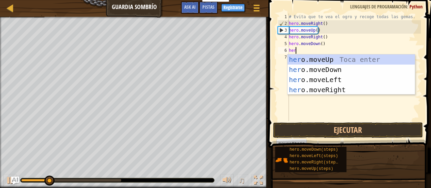
click at [358, 88] on div "her o.moveUp Toca enter her o.moveDown Toca enter her o.moveLeft [PERSON_NAME] …" at bounding box center [352, 85] width 128 height 61
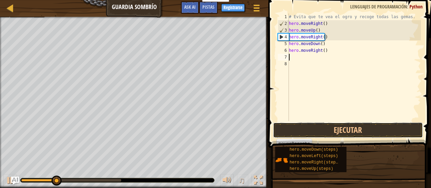
click at [371, 127] on button "Ejecutar" at bounding box center [348, 130] width 150 height 15
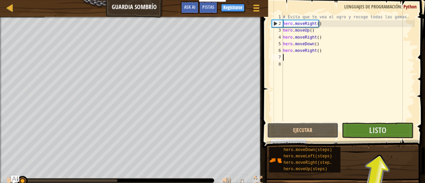
click at [322, 135] on button "Ejecutar" at bounding box center [302, 130] width 71 height 15
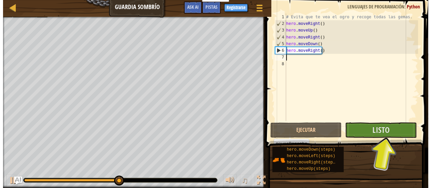
scroll to position [0, 0]
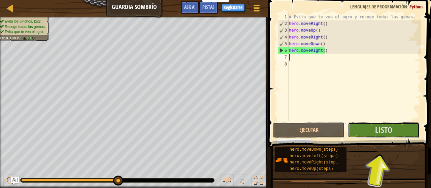
click at [392, 135] on button "Listo" at bounding box center [383, 130] width 71 height 15
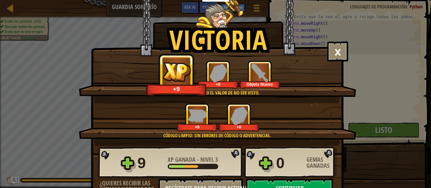
scroll to position [37, 0]
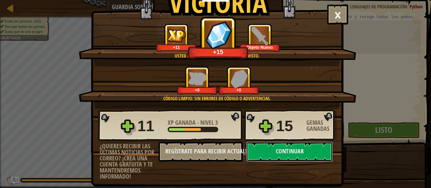
click at [296, 153] on button "Continuar" at bounding box center [289, 152] width 87 height 20
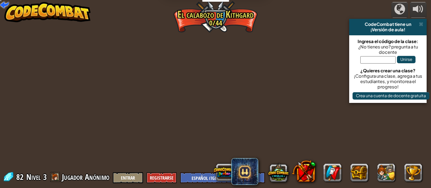
select select "es-419"
click at [421, 24] on span at bounding box center [421, 24] width 4 height 5
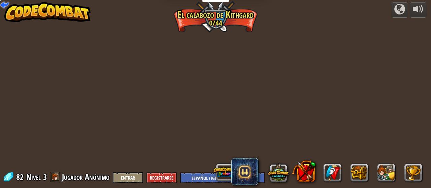
click at [236, 102] on div "powered by CodeCombat tiene un ¡Versión de aula! Ingresa el código de la clase:…" at bounding box center [215, 94] width 431 height 188
click at [173, 153] on div "powered by CodeCombat tiene un ¡Versión de aula! Ingresa el código de la clase:…" at bounding box center [215, 94] width 431 height 188
click at [196, 126] on div "powered by CodeCombat tiene un ¡Versión de aula! Ingresa el código de la clase:…" at bounding box center [215, 94] width 431 height 188
click at [253, 174] on span at bounding box center [244, 171] width 27 height 27
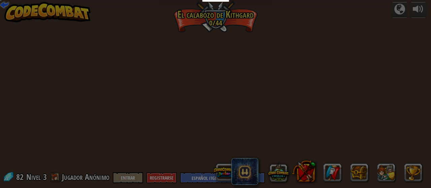
click at [0, 0] on button "Try It Free" at bounding box center [0, 0] width 0 height 0
click at [0, 0] on p "New to AI? Explore CodeCombat AI HackStack — the easiest way to dive into AI li…" at bounding box center [0, 0] width 0 height 0
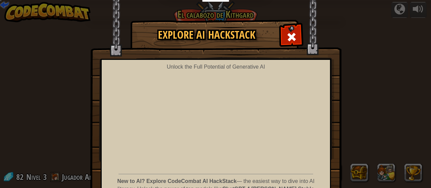
click at [292, 36] on span at bounding box center [291, 37] width 11 height 11
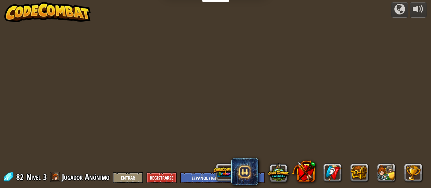
select select "es-419"
click at [194, 178] on select "English (US) English (UK) 简体中文 繁體中文 русский español (ES) Español (América Latin…" at bounding box center [222, 177] width 85 height 11
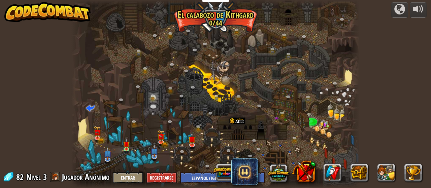
select select "es-419"
click at [192, 147] on link at bounding box center [193, 146] width 13 height 10
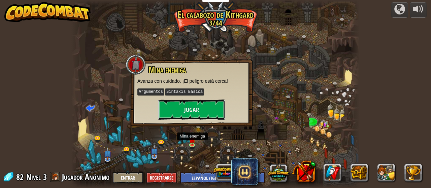
click at [207, 116] on button "Jugar" at bounding box center [191, 110] width 67 height 20
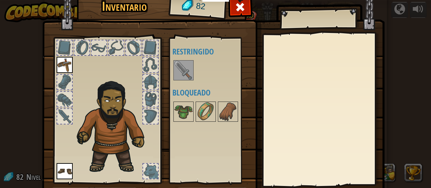
click at [187, 61] on img at bounding box center [183, 70] width 19 height 19
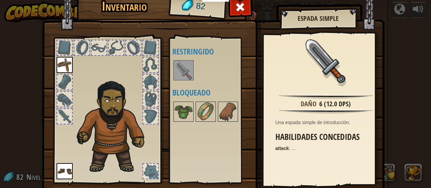
click at [184, 73] on img at bounding box center [183, 70] width 19 height 19
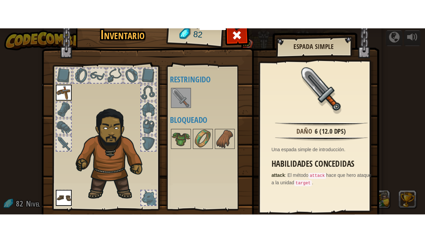
scroll to position [44, 0]
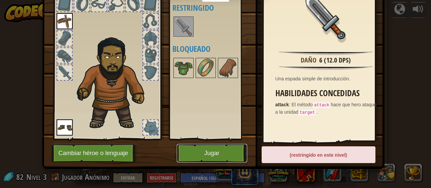
click at [213, 152] on button "Jugar" at bounding box center [212, 153] width 70 height 19
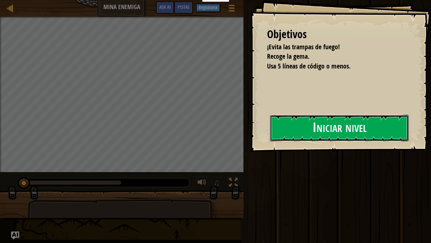
click at [280, 139] on button "Iniciar nivel" at bounding box center [339, 128] width 139 height 27
click at [309, 118] on button "Iniciar nivel" at bounding box center [339, 128] width 139 height 27
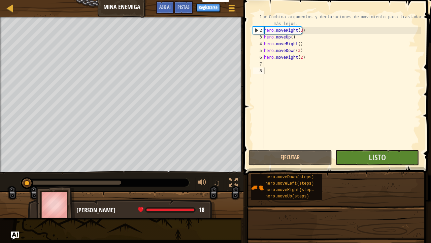
click at [326, 134] on div "# Combina argumentos y declaraciones de movimiento para trasladarte más lejos. …" at bounding box center [342, 90] width 158 height 155
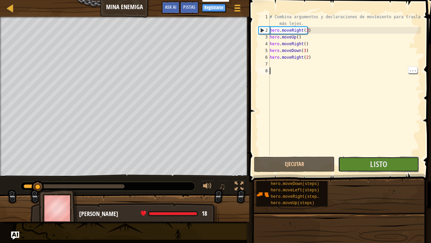
click at [379, 157] on button "Listo" at bounding box center [378, 163] width 81 height 15
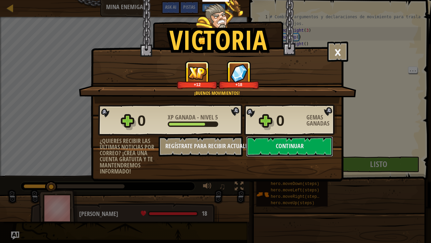
click at [288, 148] on button "Continuar" at bounding box center [289, 146] width 87 height 20
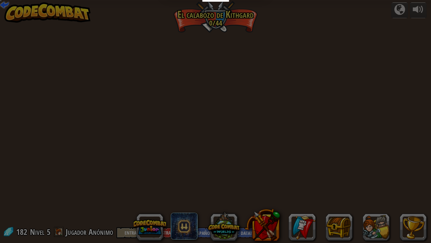
select select "es-419"
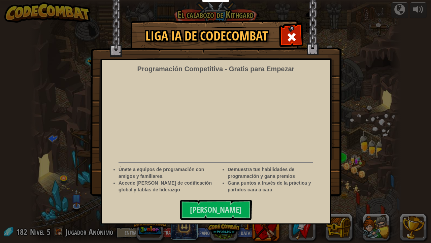
click at [286, 40] on div at bounding box center [291, 36] width 21 height 21
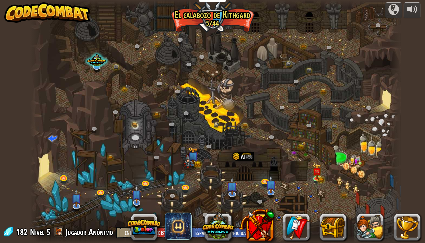
click at [75, 150] on div at bounding box center [215, 121] width 371 height 243
click at [241, 188] on button at bounding box center [256, 224] width 35 height 35
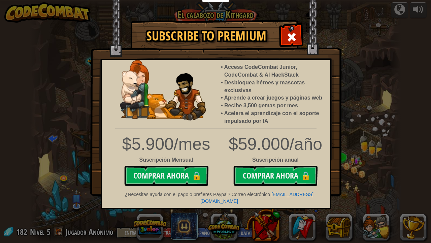
click at [288, 32] on span at bounding box center [291, 37] width 11 height 11
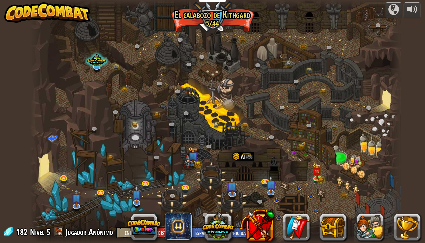
click at [214, 24] on div at bounding box center [215, 121] width 371 height 243
click at [215, 13] on div at bounding box center [215, 121] width 371 height 243
click at [228, 17] on div at bounding box center [215, 121] width 371 height 243
